Goal: Browse casually

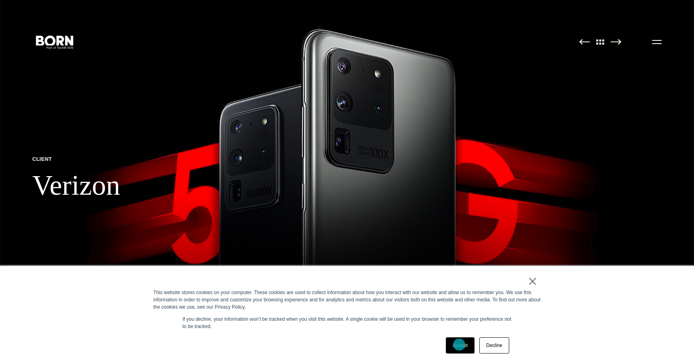
click at [460, 346] on link "Accept" at bounding box center [460, 345] width 29 height 16
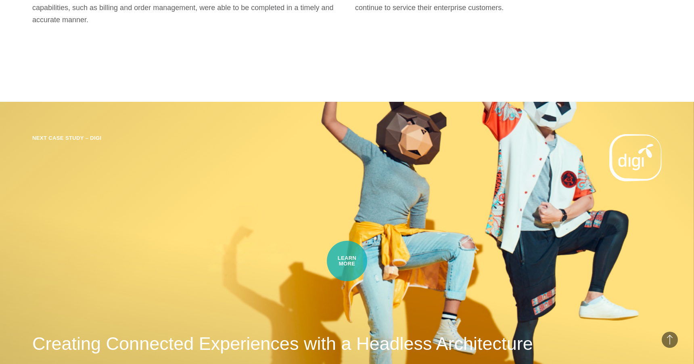
scroll to position [1872, 0]
click at [347, 260] on div "Next Case Study – Digi Creating Connected Experiences with a Headless Architect…" at bounding box center [347, 265] width 694 height 327
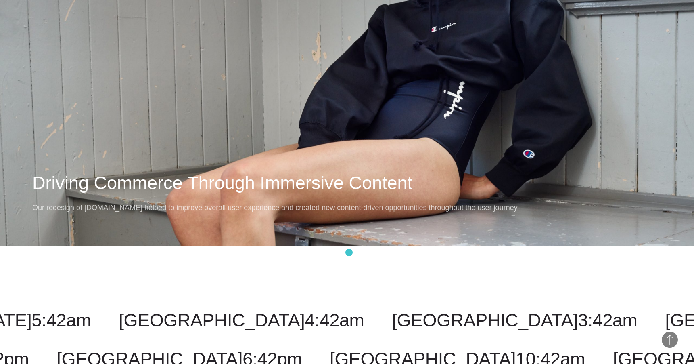
scroll to position [10145, 0]
